Goal: Task Accomplishment & Management: Manage account settings

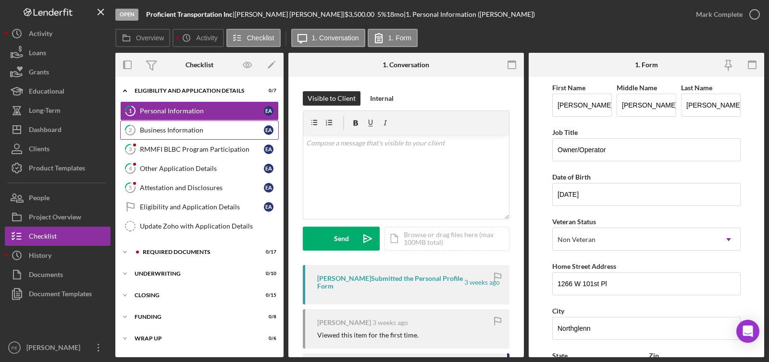
click at [152, 137] on link "2 Business Information E A" at bounding box center [199, 130] width 159 height 19
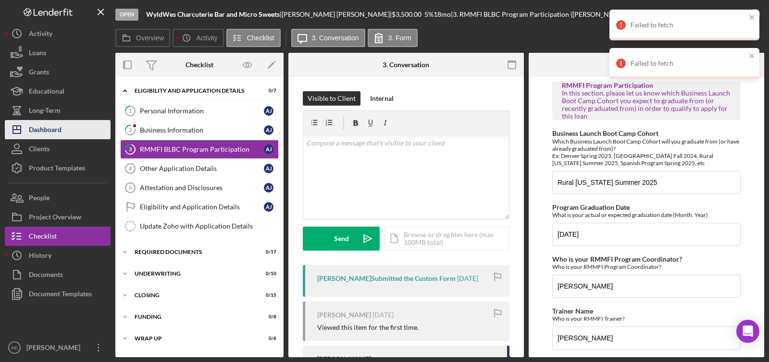
click at [60, 132] on div "Dashboard" at bounding box center [45, 131] width 33 height 22
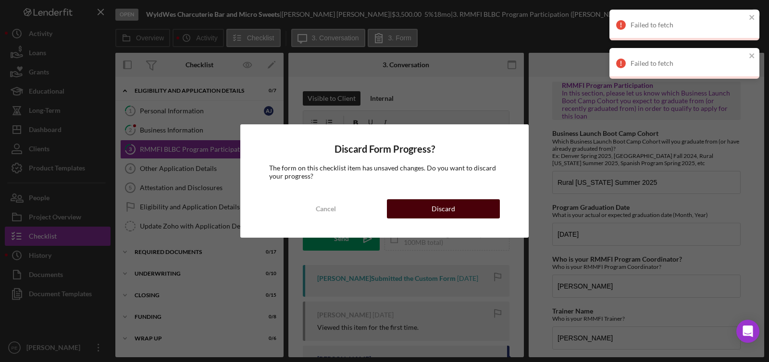
click at [470, 213] on button "Discard" at bounding box center [443, 209] width 113 height 19
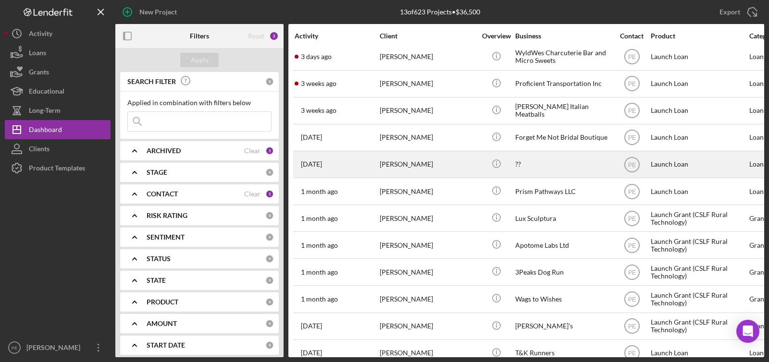
scroll to position [46, 0]
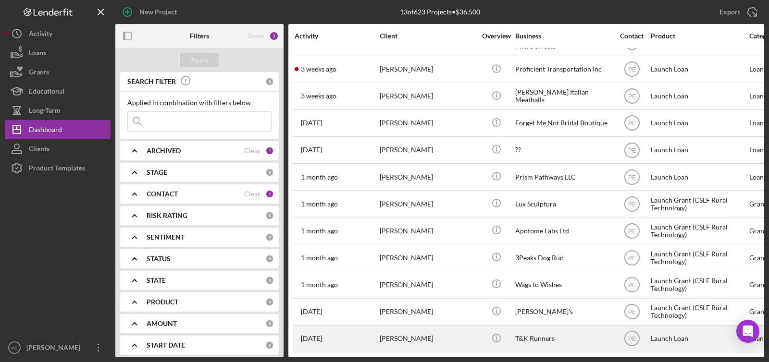
click at [389, 344] on div "[PERSON_NAME]" at bounding box center [428, 338] width 96 height 25
